Goal: Information Seeking & Learning: Learn about a topic

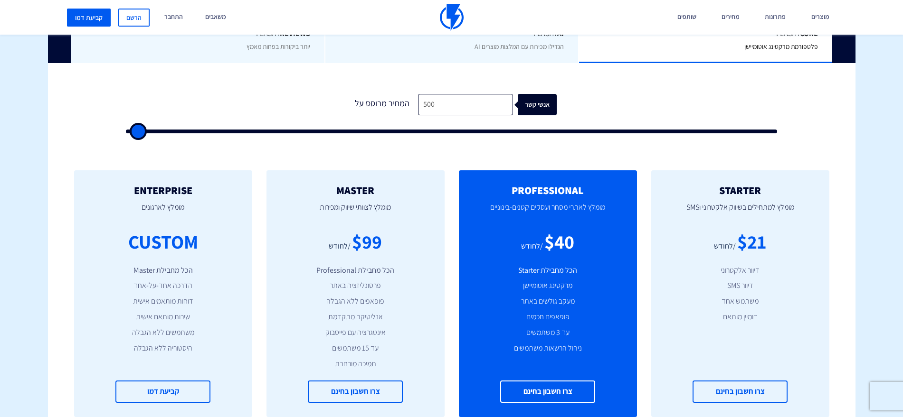
scroll to position [297, 0]
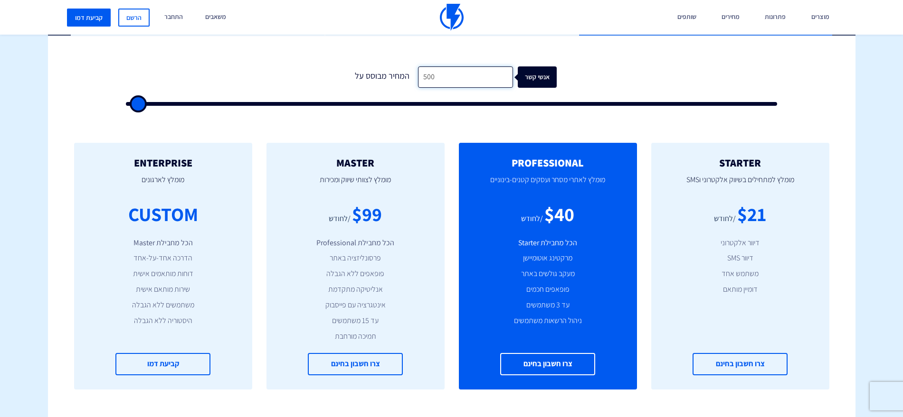
click at [435, 74] on input "500" at bounding box center [465, 76] width 95 height 21
type input "5,000"
type input "5000"
type input "50,000"
type input "50000"
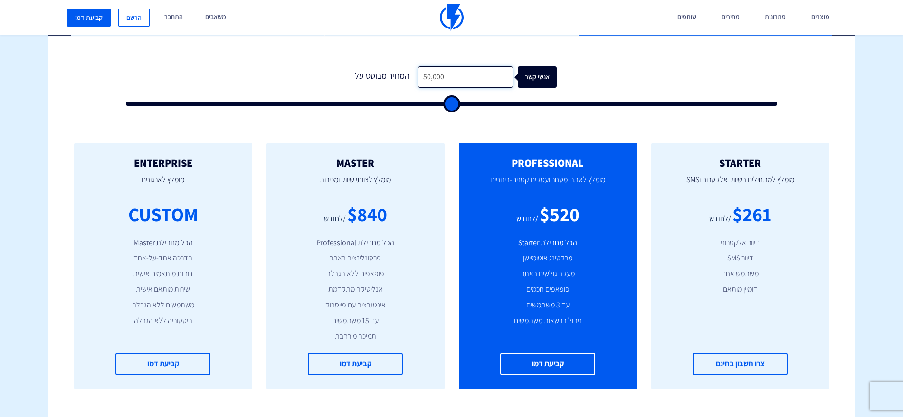
drag, startPoint x: 457, startPoint y: 81, endPoint x: 380, endPoint y: 81, distance: 76.4
click at [380, 81] on div "המחיר מבוסס על 50,000 אנשי קשר" at bounding box center [452, 76] width 210 height 21
type input "3"
type input "500"
type input "37"
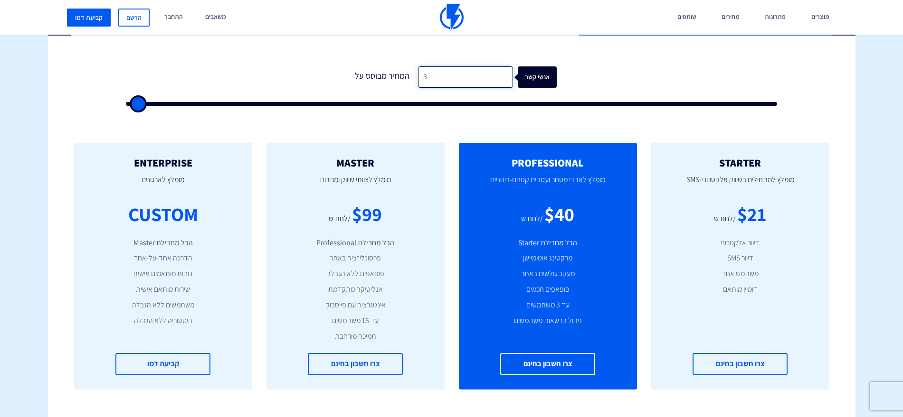
type input "500"
type input "370"
type input "500"
type input "3,700"
type input "3500"
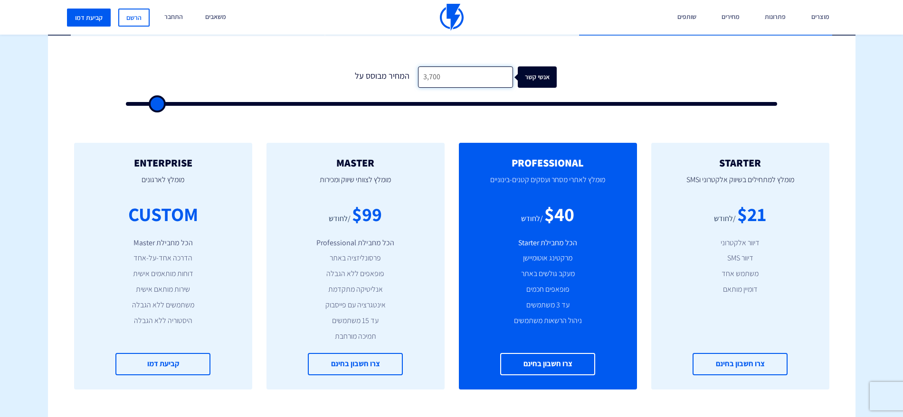
type input "37,000"
type input "37000"
type input "37,000"
